Goal: Task Accomplishment & Management: Manage account settings

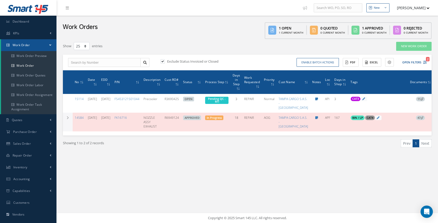
select select "25"
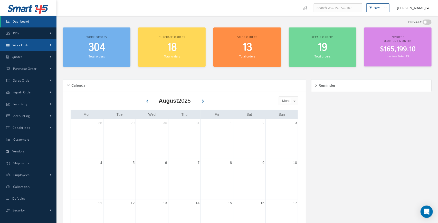
click at [46, 45] on link "Work Order" at bounding box center [28, 45] width 56 height 12
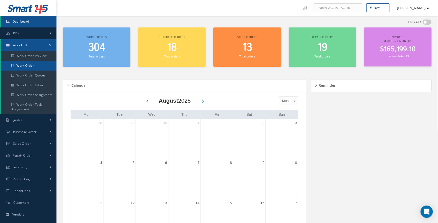
click at [37, 68] on link "Work Order" at bounding box center [28, 66] width 55 height 10
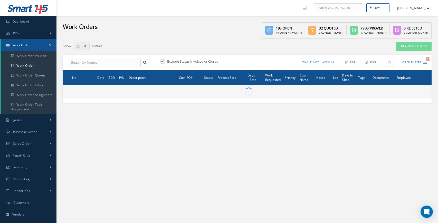
select select "25"
click at [123, 63] on input "text" at bounding box center [104, 62] width 73 height 9
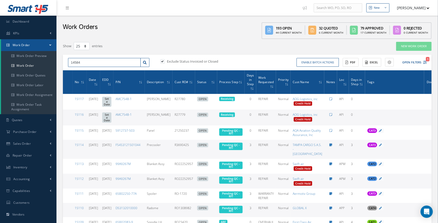
type input "14584"
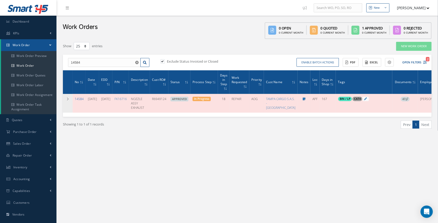
click at [78, 99] on link "14584" at bounding box center [79, 99] width 9 height 4
click at [79, 99] on link "14584" at bounding box center [79, 99] width 9 height 4
click at [288, 213] on div "New New Work Order New Purchase Order New Customer Quote New Sales Order New Re…" at bounding box center [246, 139] width 381 height 279
click at [80, 99] on link "14584" at bounding box center [79, 99] width 9 height 4
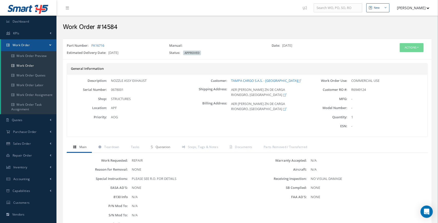
click at [161, 149] on span "Quotation" at bounding box center [162, 147] width 15 height 4
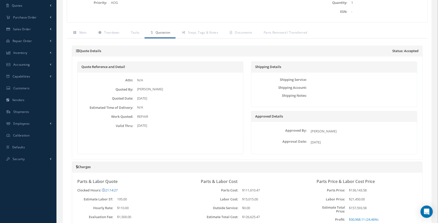
scroll to position [114, 0]
click at [240, 33] on span "Documents" at bounding box center [243, 33] width 17 height 4
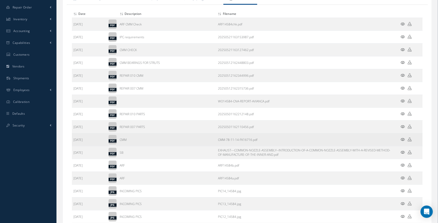
scroll to position [150, 0]
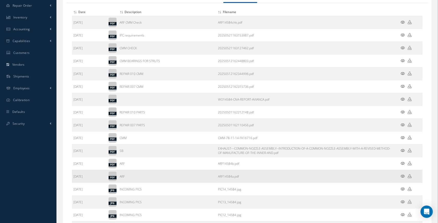
click at [402, 175] on icon at bounding box center [403, 176] width 4 height 4
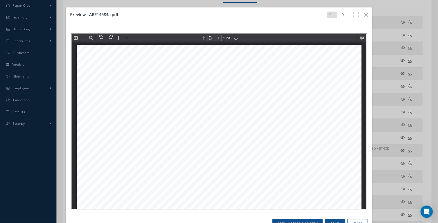
scroll to position [2, 0]
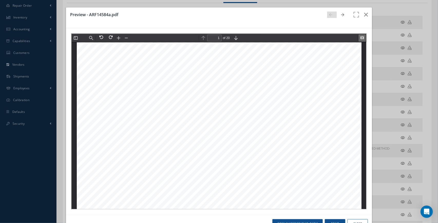
click at [363, 35] on button at bounding box center [361, 37] width 7 height 7
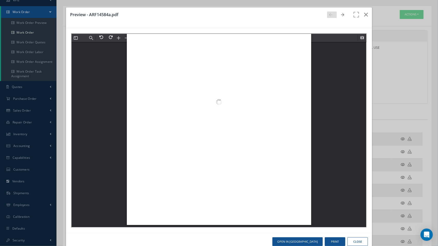
scroll to position [10938, 0]
type input "20"
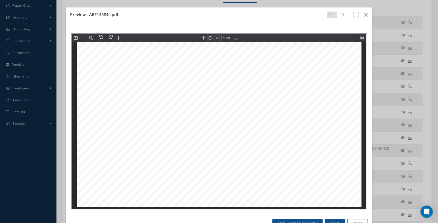
scroll to position [7260, 0]
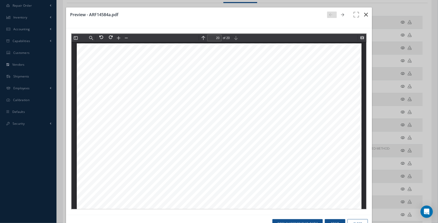
click at [366, 14] on icon "button" at bounding box center [366, 15] width 4 height 6
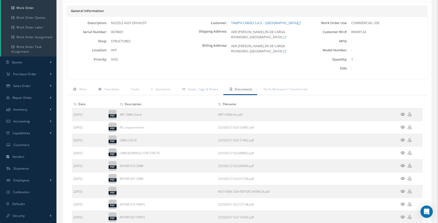
scroll to position [54, 0]
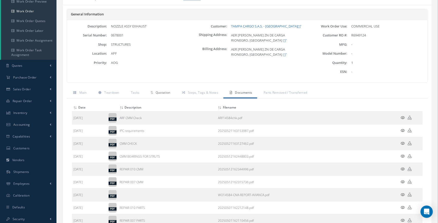
click at [163, 95] on link "Quotation" at bounding box center [159, 93] width 31 height 11
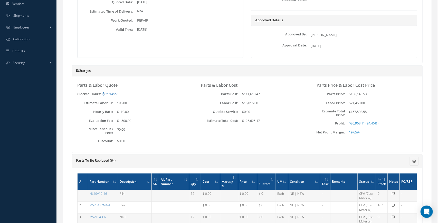
scroll to position [71, 0]
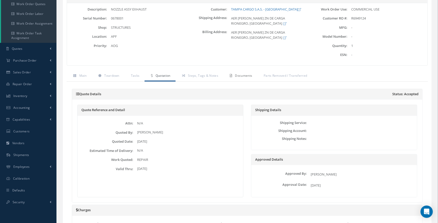
click at [242, 78] on link "Documents" at bounding box center [240, 76] width 34 height 11
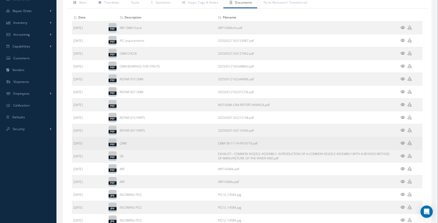
scroll to position [146, 0]
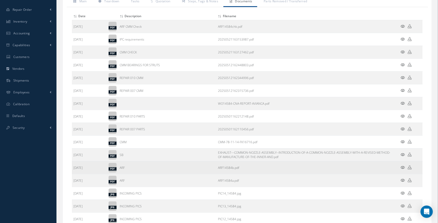
click at [403, 167] on icon at bounding box center [403, 167] width 4 height 4
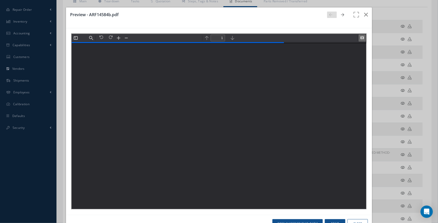
scroll to position [2, 0]
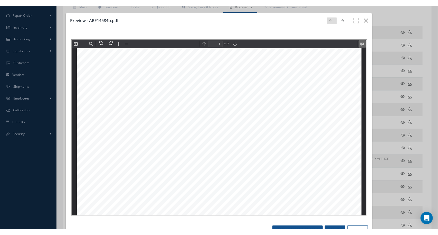
click at [361, 44] on button at bounding box center [361, 43] width 7 height 7
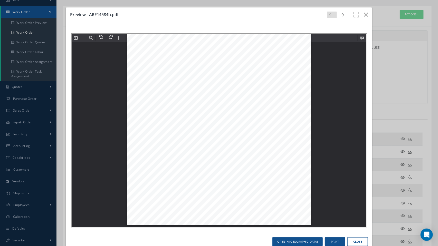
scroll to position [4102, 0]
click at [247, 109] on div "ARF14584b Untitled 7 of 7" at bounding box center [218, 101] width 184 height 246
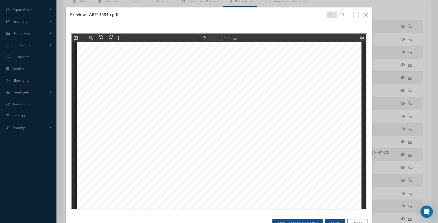
scroll to position [453, 0]
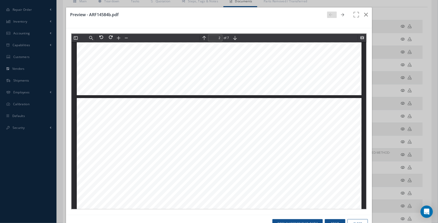
type input "1"
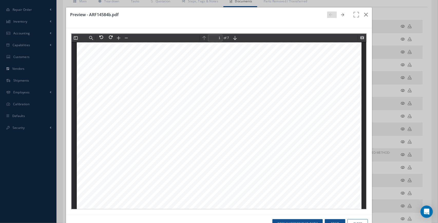
scroll to position [0, 0]
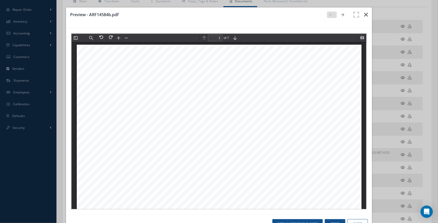
click at [365, 15] on icon "button" at bounding box center [366, 15] width 4 height 6
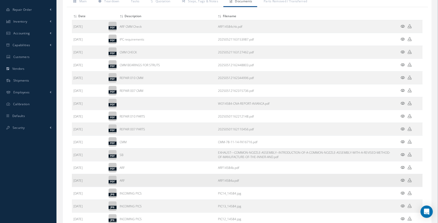
click at [403, 181] on icon at bounding box center [403, 180] width 4 height 4
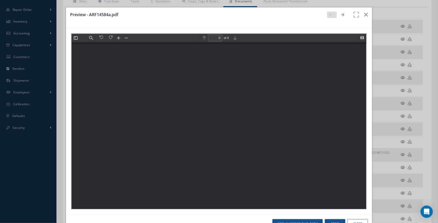
click at [314, 131] on div at bounding box center [218, 124] width 295 height 167
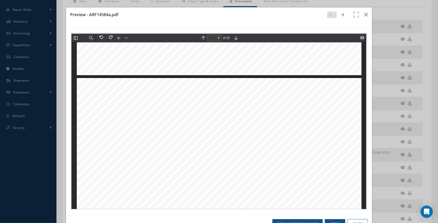
scroll to position [1480, 0]
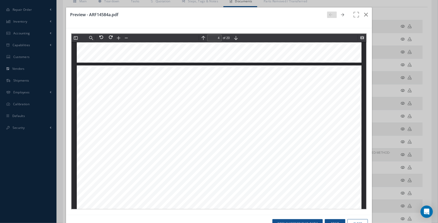
type input "3"
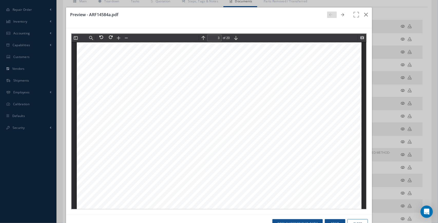
scroll to position [909, 0]
click at [364, 16] on icon "button" at bounding box center [366, 15] width 4 height 6
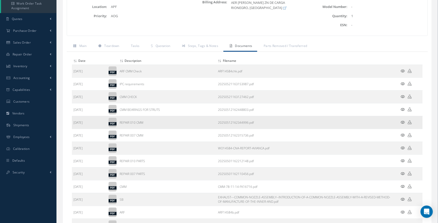
scroll to position [95, 0]
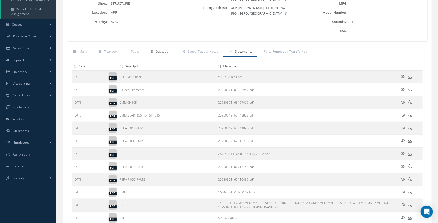
click at [166, 54] on link "Quotation" at bounding box center [159, 52] width 31 height 11
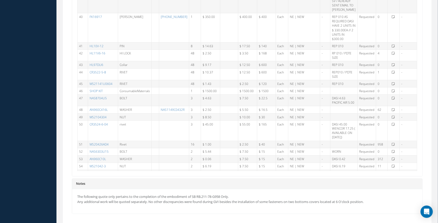
scroll to position [504, 0]
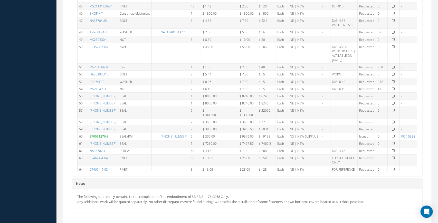
click at [408, 134] on link "PO 10955" at bounding box center [408, 136] width 14 height 4
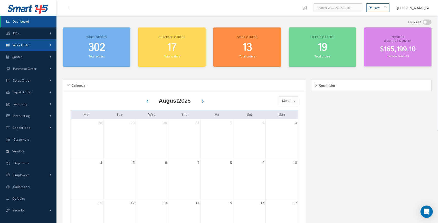
click at [40, 44] on link "Work Order" at bounding box center [28, 45] width 56 height 12
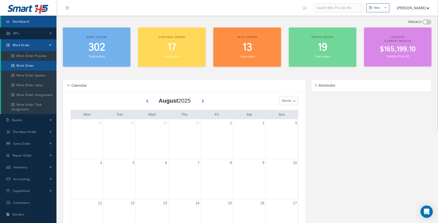
click at [34, 67] on link "Work Order" at bounding box center [28, 66] width 55 height 10
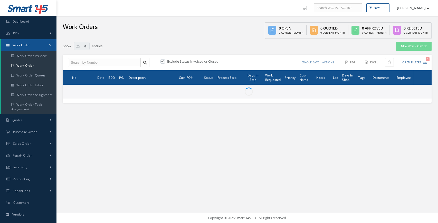
select select "25"
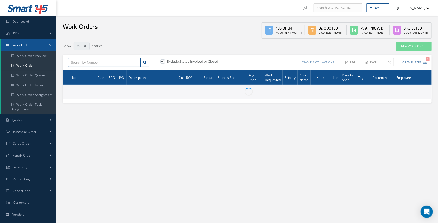
click at [97, 62] on input "text" at bounding box center [104, 62] width 73 height 9
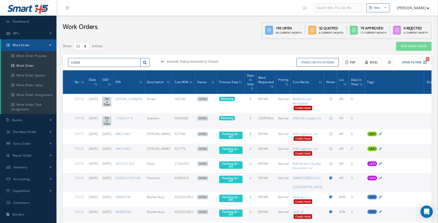
type input "14584"
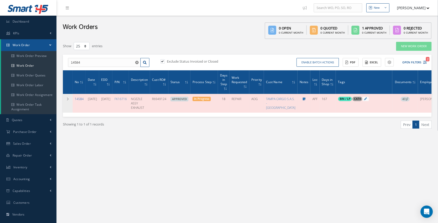
click at [77, 99] on link "14584" at bounding box center [79, 99] width 9 height 4
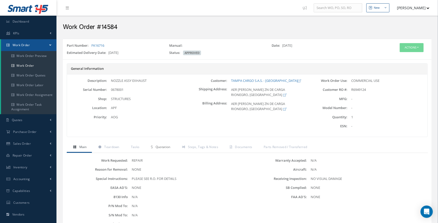
click at [162, 148] on span "Quotation" at bounding box center [162, 147] width 15 height 4
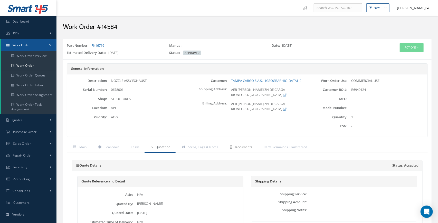
click at [246, 149] on link "Documents" at bounding box center [240, 147] width 34 height 11
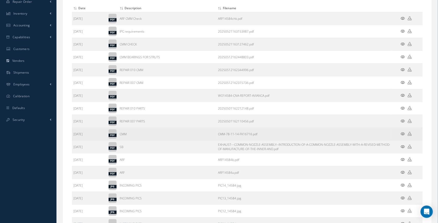
scroll to position [161, 0]
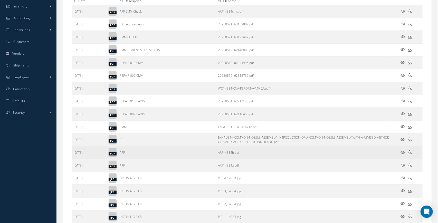
click at [402, 151] on icon at bounding box center [403, 152] width 4 height 4
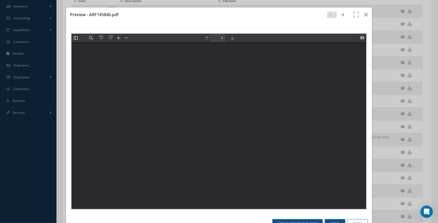
scroll to position [0, 0]
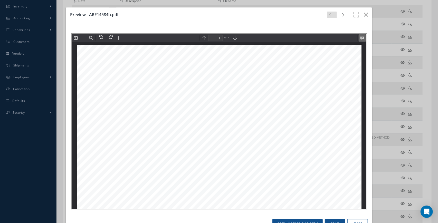
click at [363, 38] on button at bounding box center [361, 37] width 7 height 7
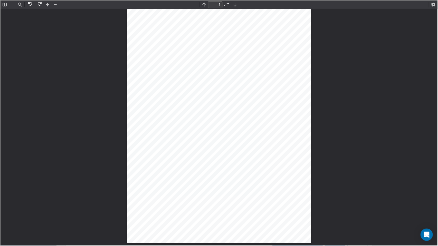
scroll to position [4102, 0]
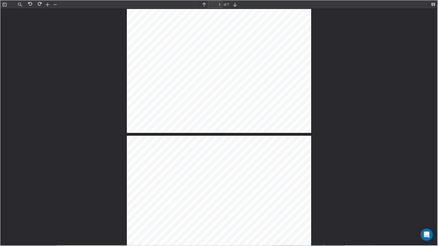
type input "2"
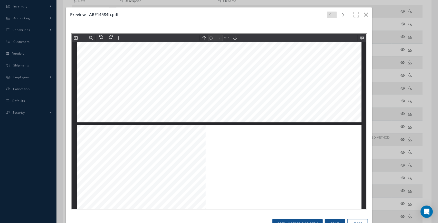
scroll to position [384, 0]
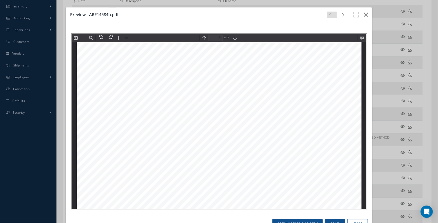
click at [365, 15] on icon "button" at bounding box center [366, 15] width 4 height 6
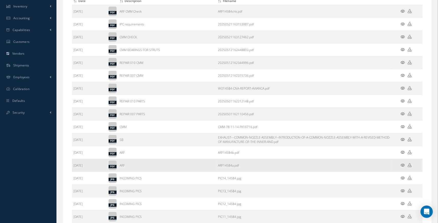
click at [402, 164] on icon at bounding box center [403, 165] width 4 height 4
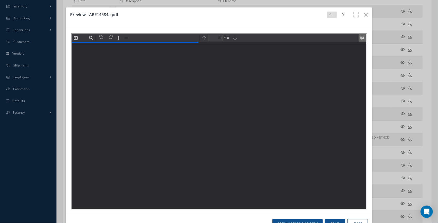
scroll to position [909, 0]
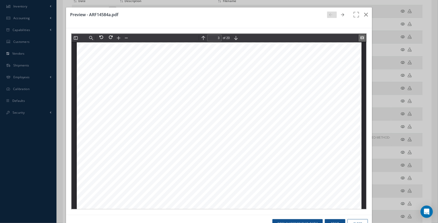
click at [361, 37] on button at bounding box center [361, 37] width 7 height 7
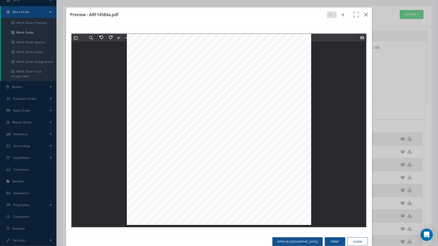
scroll to position [10255, 0]
type input "13"
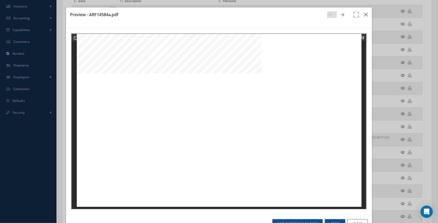
scroll to position [4586, 0]
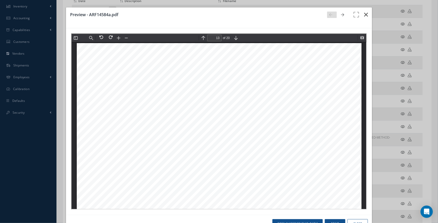
click at [366, 17] on icon "button" at bounding box center [366, 15] width 4 height 6
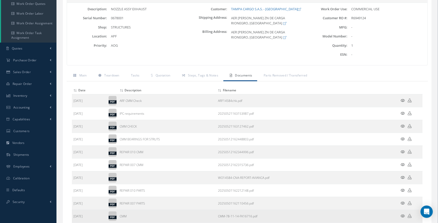
scroll to position [67, 0]
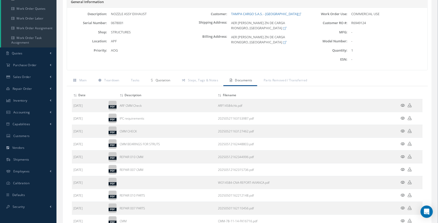
click at [162, 82] on link "Quotation" at bounding box center [159, 80] width 31 height 11
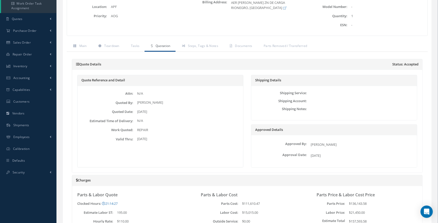
scroll to position [9, 0]
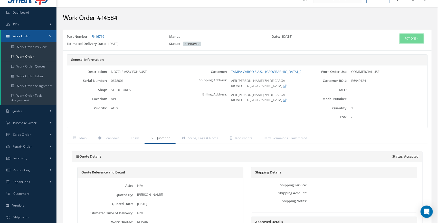
click at [416, 40] on button "Actions" at bounding box center [412, 38] width 24 height 9
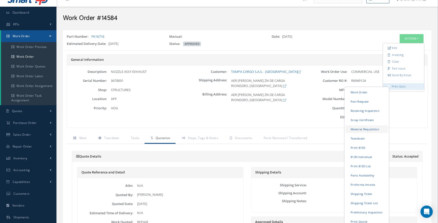
click at [367, 130] on link "Material Requisition" at bounding box center [366, 129] width 42 height 8
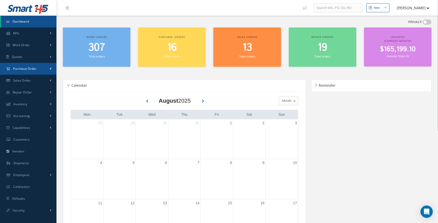
click at [46, 70] on link "Purchase Order" at bounding box center [28, 69] width 56 height 12
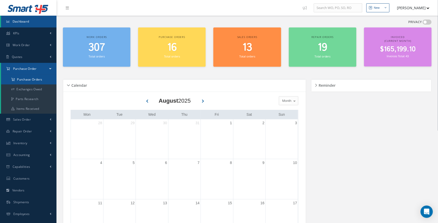
click at [38, 80] on a=1&status_id=2&status_id=3&status_id=5&collapsedFilters"] "Purchase Orders" at bounding box center [28, 80] width 55 height 10
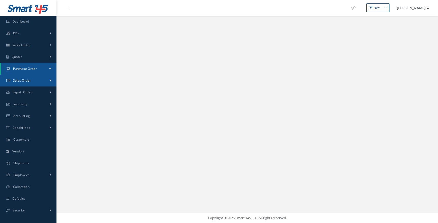
select select "25"
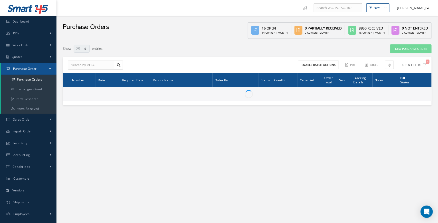
click at [423, 66] on button "Open Filters 1" at bounding box center [411, 65] width 29 height 8
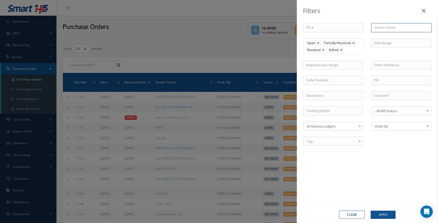
click at [390, 29] on input "text" at bounding box center [401, 27] width 60 height 9
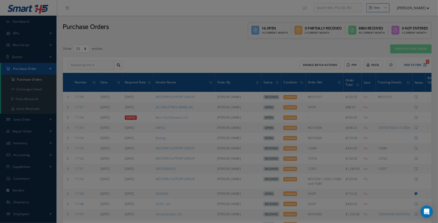
type input "m"
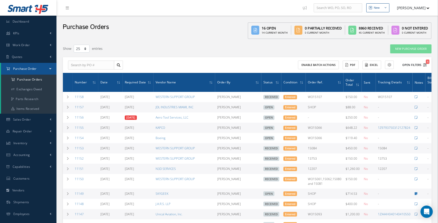
click at [425, 66] on button "Open Filters 1" at bounding box center [411, 65] width 29 height 8
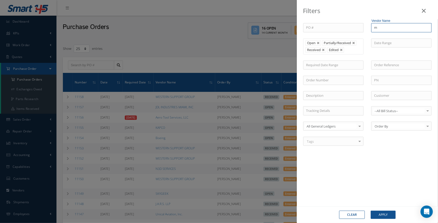
click at [393, 30] on input "m" at bounding box center [401, 27] width 60 height 9
click at [392, 34] on span "[PERSON_NAME]" at bounding box center [387, 36] width 26 height 5
type input "[PERSON_NAME]"
click at [382, 213] on button "Apply" at bounding box center [383, 215] width 25 height 8
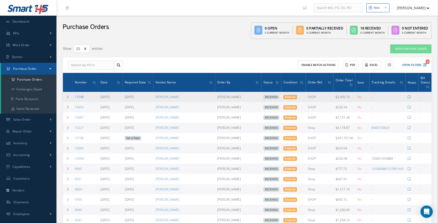
click at [79, 98] on link "11048" at bounding box center [79, 97] width 9 height 4
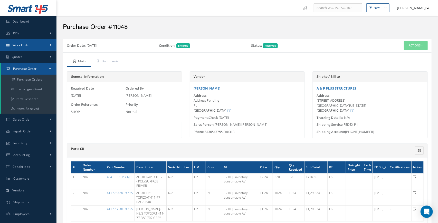
click at [34, 47] on link "Work Order" at bounding box center [28, 45] width 56 height 12
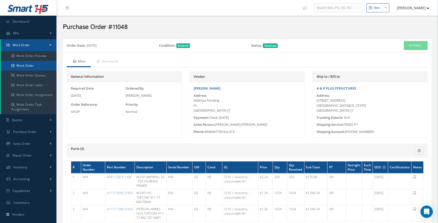
click at [34, 64] on link "Work Order" at bounding box center [28, 66] width 55 height 10
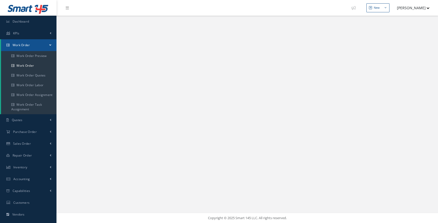
select select "25"
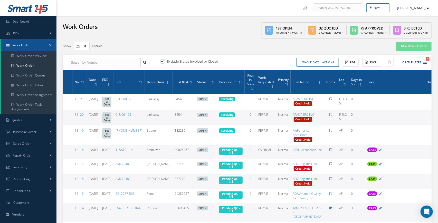
type input "All Work Request"
type input "All Work Performed"
type input "All Status"
type input "WO Part Status"
click at [426, 62] on div "Enable batch actions Update Work Orders Close Work Orders ACTIONS Receive Payme…" at bounding box center [337, 62] width 181 height 9
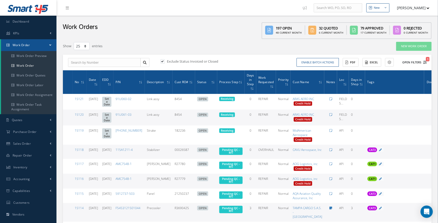
click at [424, 62] on icon "1" at bounding box center [425, 63] width 4 height 4
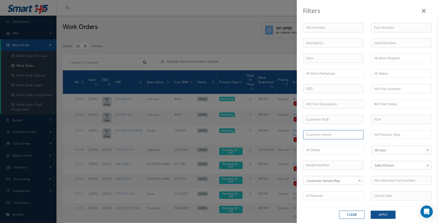
click at [329, 136] on input "text" at bounding box center [333, 134] width 60 height 9
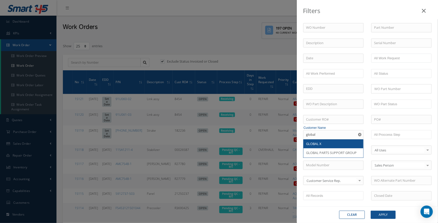
click at [322, 146] on div "GLOBAL X" at bounding box center [333, 143] width 60 height 9
type input "GLOBAL X"
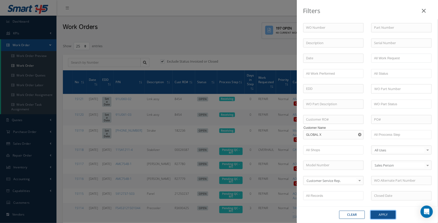
click at [381, 216] on button "Apply" at bounding box center [383, 215] width 25 height 8
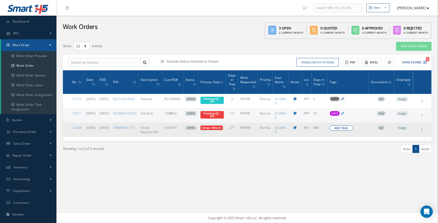
click at [348, 128] on span "Add Tags" at bounding box center [341, 128] width 14 height 4
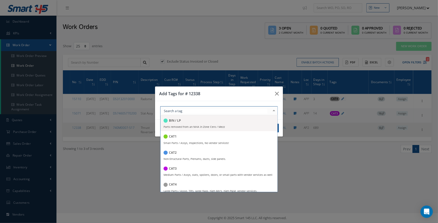
click at [275, 114] on div at bounding box center [273, 110] width 7 height 8
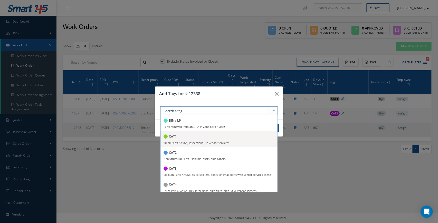
scroll to position [2, 0]
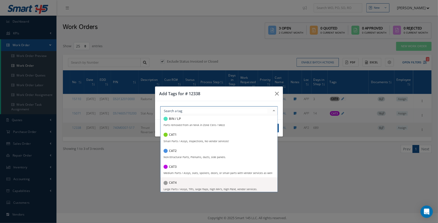
click at [204, 187] on div "CAT4" at bounding box center [218, 183] width 111 height 7
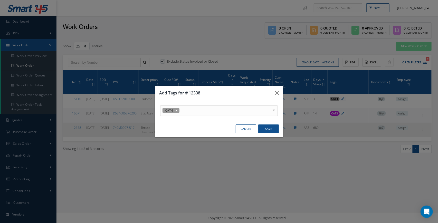
click at [0, 0] on h3 "Add Tags for # 12338" at bounding box center [0, 0] width 0 height 0
click at [0, 0] on button "Save" at bounding box center [0, 0] width 0 height 0
